Goal: Navigation & Orientation: Understand site structure

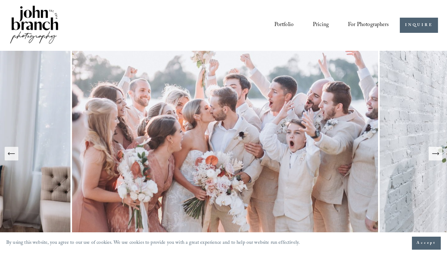
click at [316, 24] on link "Pricing" at bounding box center [321, 26] width 16 height 12
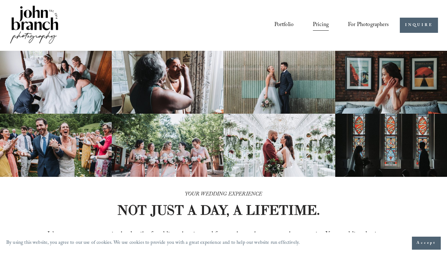
click at [0, 0] on link "Blog" at bounding box center [0, 0] width 0 height 0
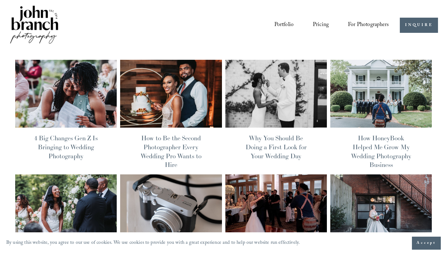
click at [289, 24] on link "Portfolio" at bounding box center [284, 26] width 20 height 12
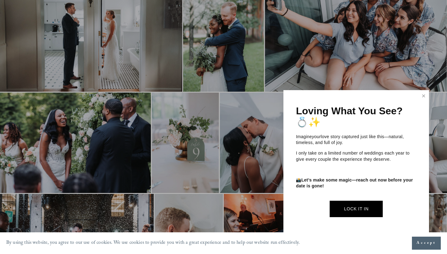
scroll to position [329, 0]
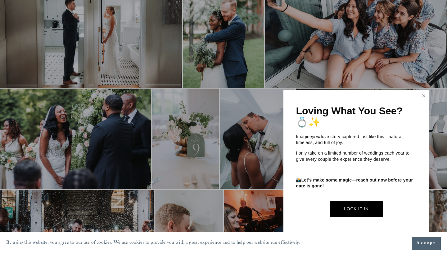
click at [422, 96] on link "Close" at bounding box center [423, 96] width 9 height 10
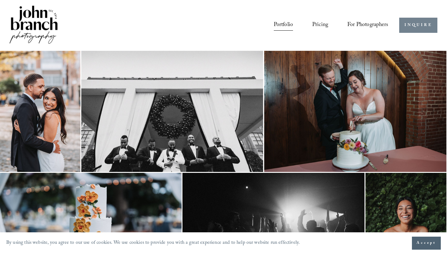
scroll to position [0, 1]
click at [36, 22] on img at bounding box center [33, 25] width 50 height 42
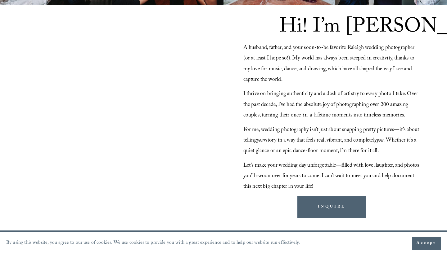
scroll to position [548, 0]
